Goal: Information Seeking & Learning: Learn about a topic

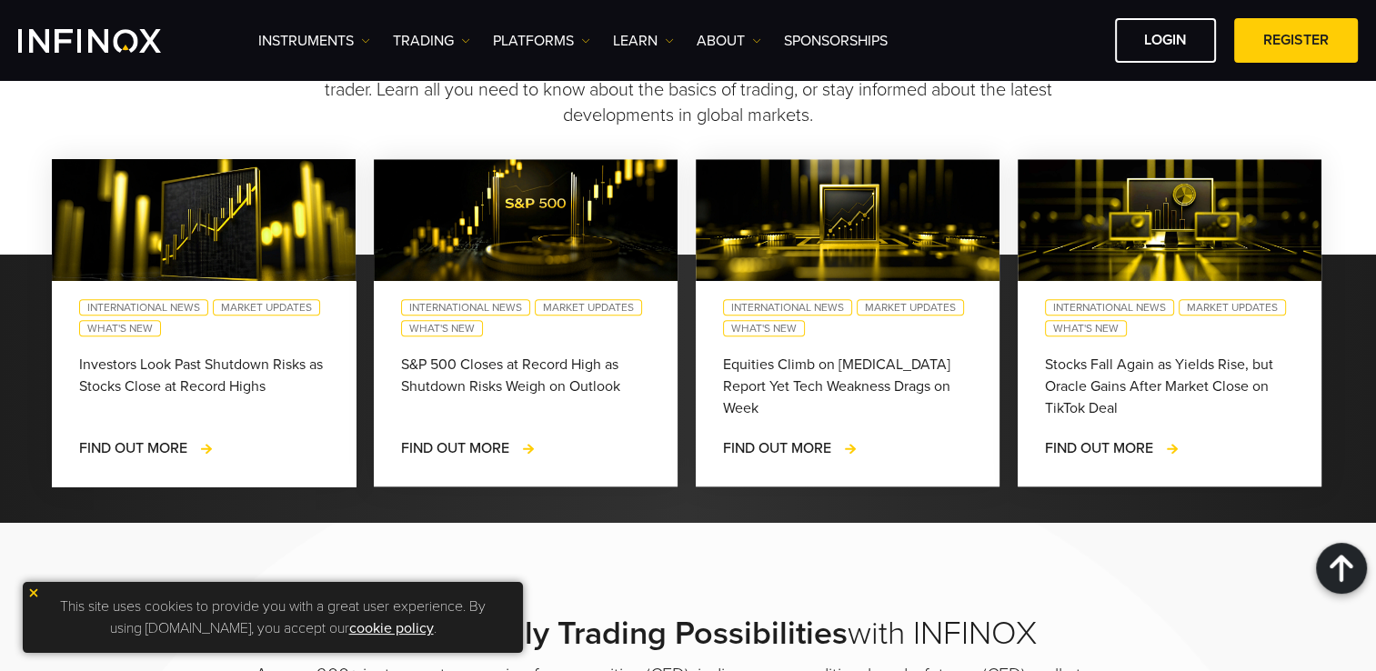
scroll to position [1910, 0]
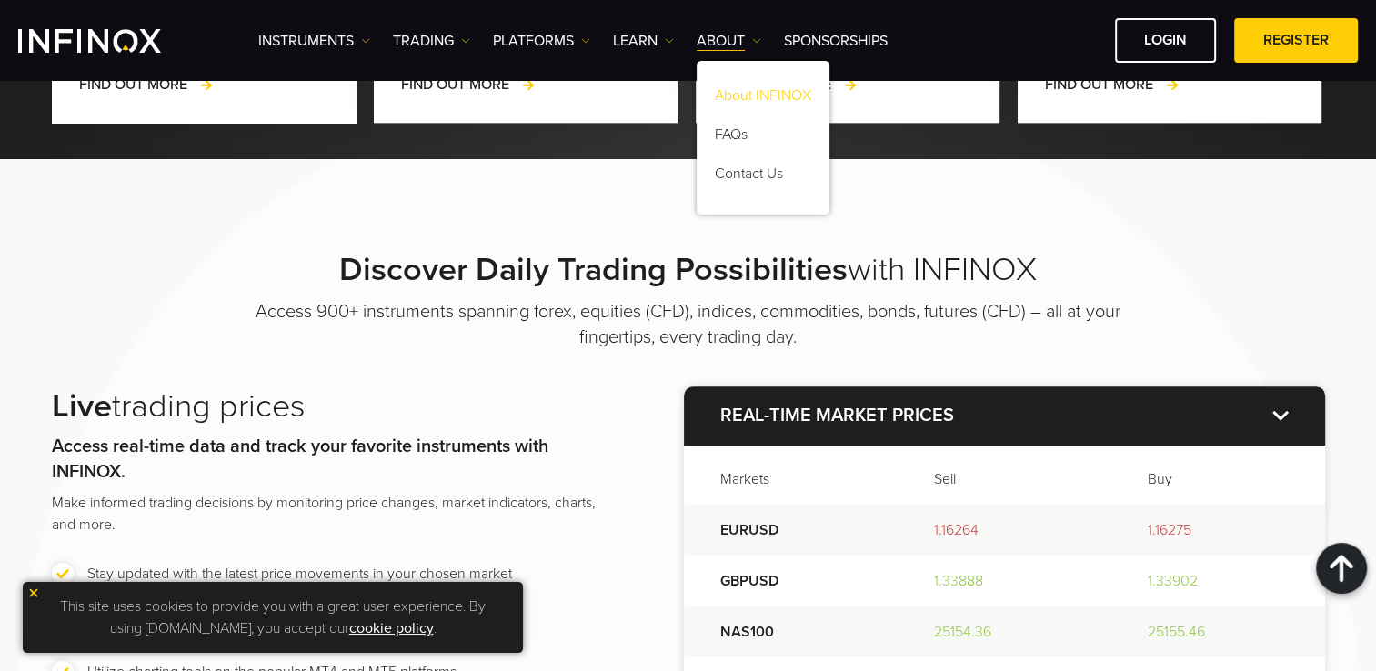
click at [738, 96] on link "About INFINOX" at bounding box center [763, 98] width 133 height 39
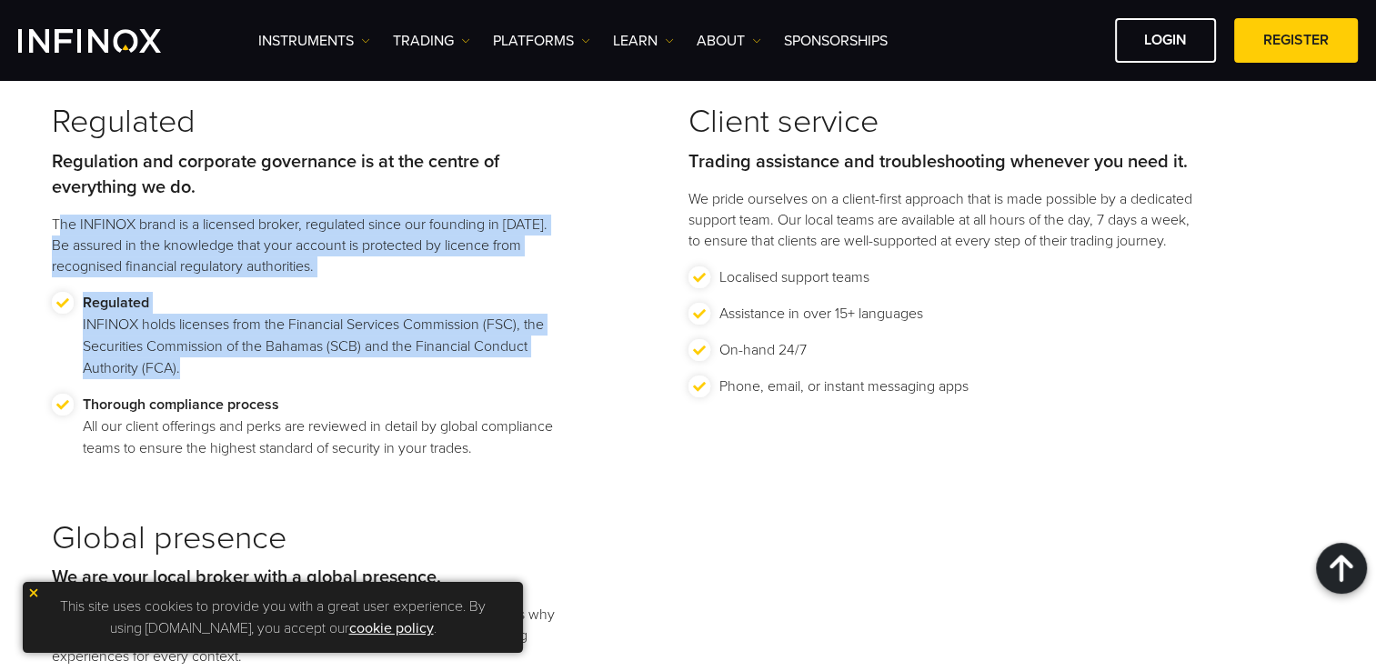
drag, startPoint x: 55, startPoint y: 231, endPoint x: 511, endPoint y: 365, distance: 474.8
click at [515, 365] on div "Regulated Regulation and corporate governance is at the centre of everything we…" at bounding box center [370, 311] width 637 height 416
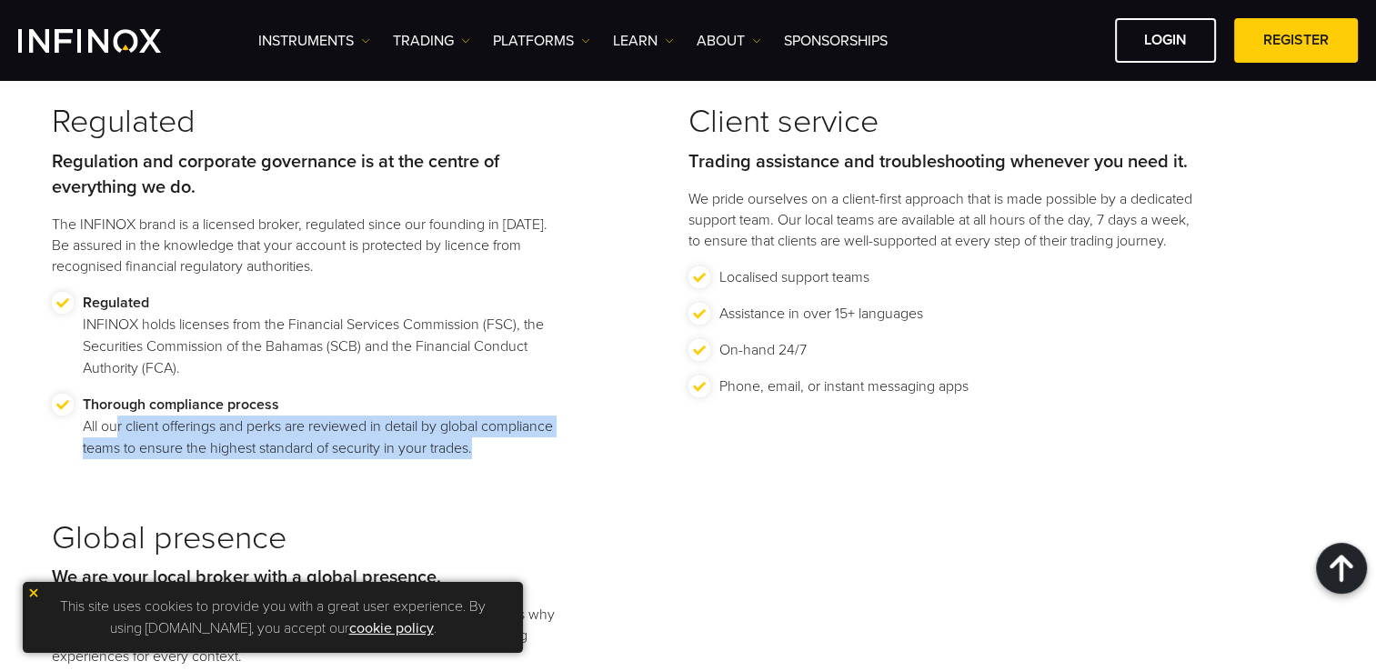
drag, startPoint x: 115, startPoint y: 425, endPoint x: 552, endPoint y: 466, distance: 438.4
click at [552, 466] on li "Thorough compliance process All our client offerings and perks are reviewed in …" at bounding box center [306, 434] width 509 height 80
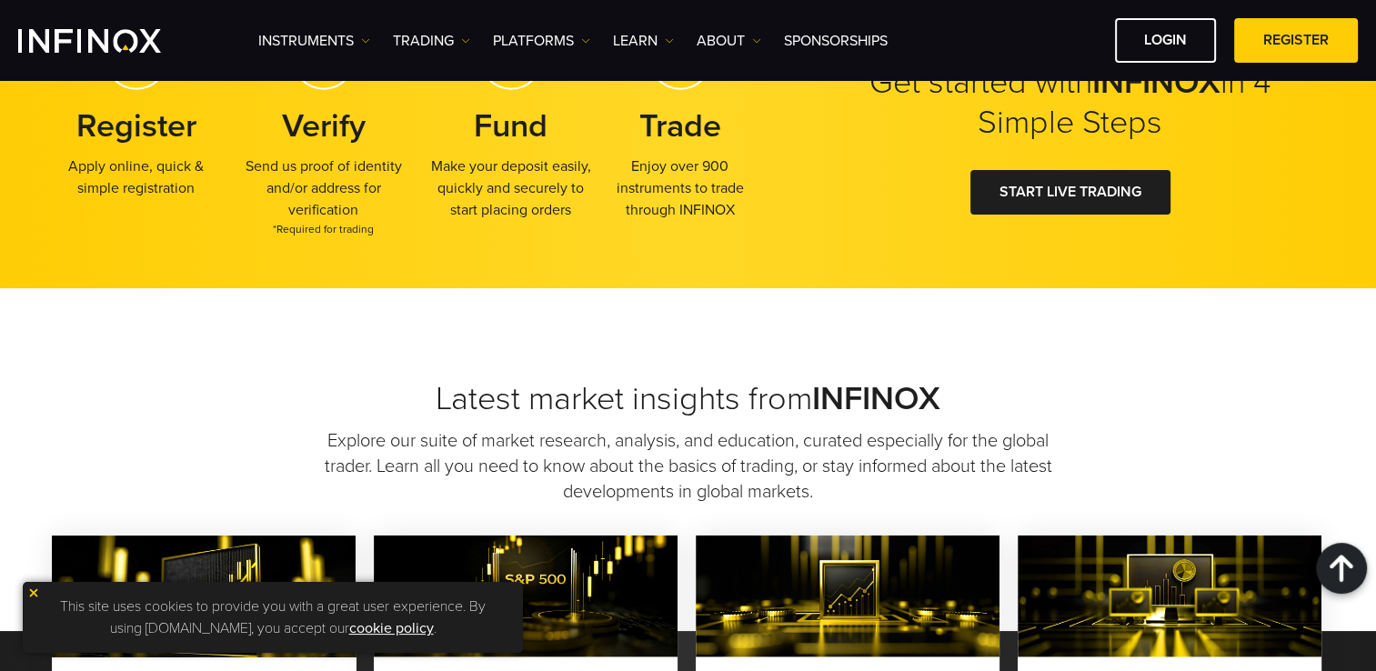
scroll to position [4467, 0]
